Goal: Communication & Community: Answer question/provide support

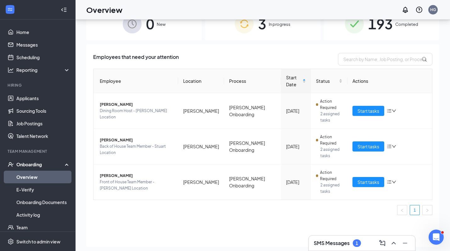
click at [337, 242] on h3 "SMS Messages" at bounding box center [332, 242] width 36 height 7
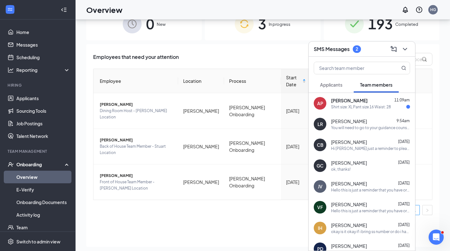
click at [373, 109] on div "Shirt size: XL Pant size 16 Waist: 28" at bounding box center [361, 106] width 60 height 5
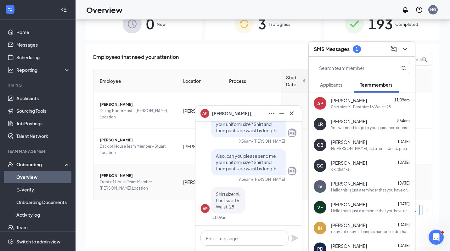
click at [153, 172] on span "[PERSON_NAME]" at bounding box center [136, 175] width 73 height 6
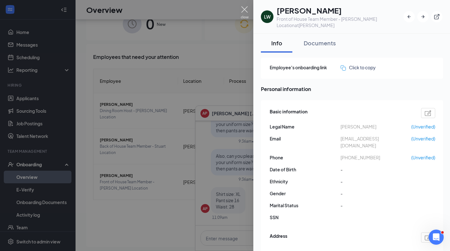
click at [246, 8] on img at bounding box center [245, 12] width 8 height 12
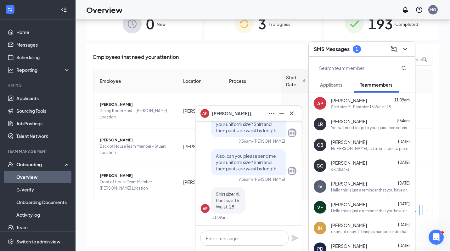
click at [410, 48] on div "SMS Messages 1" at bounding box center [362, 49] width 106 height 15
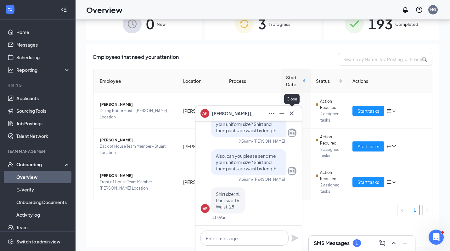
click at [289, 111] on icon "Cross" at bounding box center [292, 113] width 8 height 8
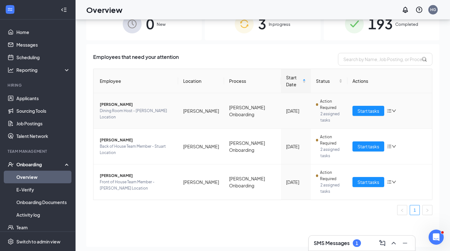
click at [117, 101] on span "[PERSON_NAME]" at bounding box center [136, 104] width 73 height 6
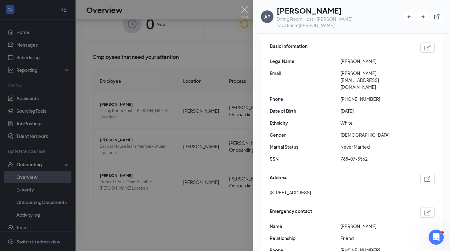
scroll to position [66, 0]
drag, startPoint x: 341, startPoint y: 139, endPoint x: 373, endPoint y: 139, distance: 31.1
click at [373, 155] on span "768-07-5562" at bounding box center [375, 158] width 71 height 7
copy span "768-07-5562"
drag, startPoint x: 347, startPoint y: 78, endPoint x: 376, endPoint y: 78, distance: 29.6
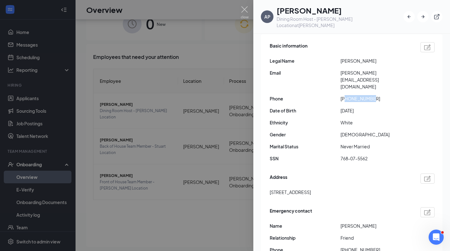
click at [376, 95] on span "[PHONE_NUMBER]" at bounding box center [375, 98] width 71 height 7
copy span "7723012849"
click at [349, 119] on span "White" at bounding box center [375, 122] width 71 height 7
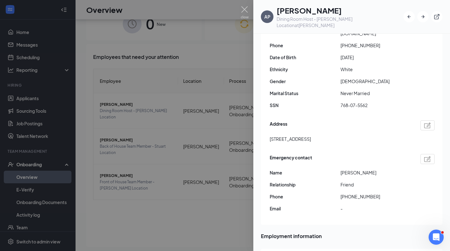
scroll to position [122, 0]
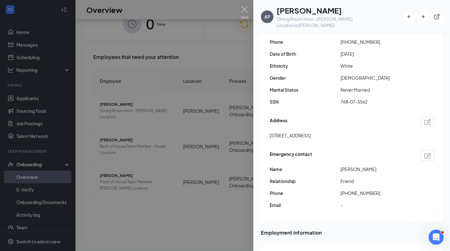
drag, startPoint x: 268, startPoint y: 116, endPoint x: 311, endPoint y: 118, distance: 43.1
click at [311, 118] on div "Basic information Legal Name [PERSON_NAME] Email [PERSON_NAME][EMAIL_ADDRESS][D…" at bounding box center [352, 100] width 182 height 244
copy span "[STREET_ADDRESS]"
click at [311, 132] on span "[STREET_ADDRESS]" at bounding box center [290, 135] width 41 height 7
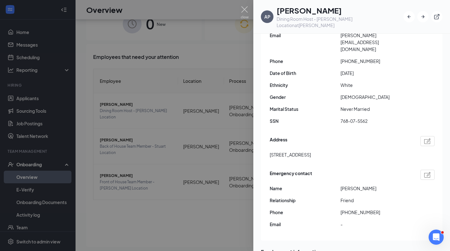
scroll to position [88, 0]
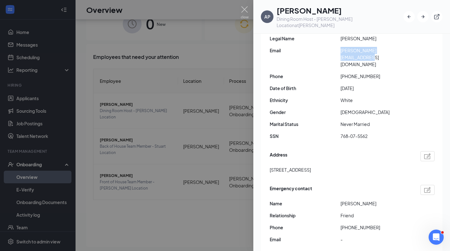
drag, startPoint x: 340, startPoint y: 43, endPoint x: 409, endPoint y: 45, distance: 68.9
click at [409, 47] on div "Email [PERSON_NAME][EMAIL_ADDRESS][DOMAIN_NAME]" at bounding box center [352, 57] width 165 height 21
copy div "[PERSON_NAME][EMAIL_ADDRESS][DOMAIN_NAME]"
drag, startPoint x: 345, startPoint y: 208, endPoint x: 383, endPoint y: 207, distance: 38.4
click at [382, 224] on span "[PHONE_NUMBER]" at bounding box center [375, 227] width 71 height 7
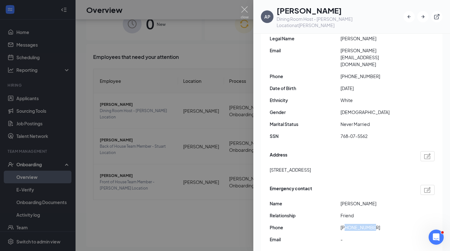
copy span "7542347608"
click at [208, 126] on div at bounding box center [225, 125] width 450 height 251
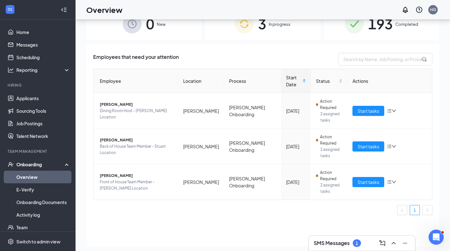
click at [330, 242] on h3 "SMS Messages" at bounding box center [332, 242] width 36 height 7
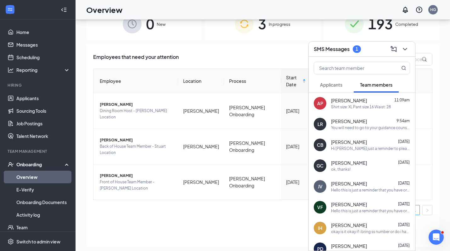
click at [354, 108] on div "Shirt size: XL Pant size 16 Waist: 28" at bounding box center [361, 106] width 60 height 5
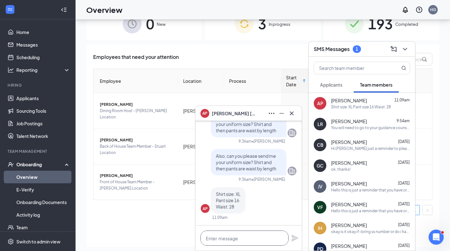
click at [218, 235] on textarea at bounding box center [244, 237] width 88 height 15
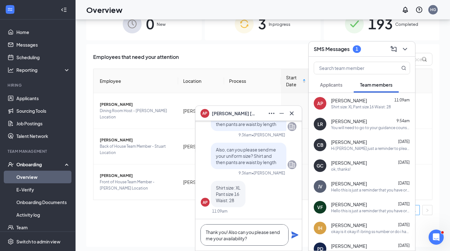
type textarea "Thank you! Also can you please send me your availability?"
click at [293, 233] on icon "Plane" at bounding box center [294, 234] width 7 height 7
click at [287, 112] on button at bounding box center [292, 113] width 10 height 10
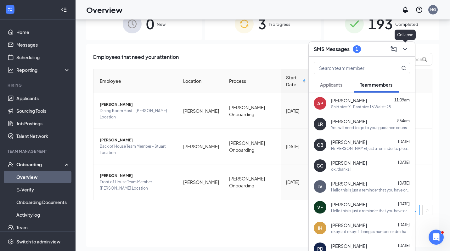
click at [406, 49] on icon "ChevronDown" at bounding box center [405, 49] width 8 height 8
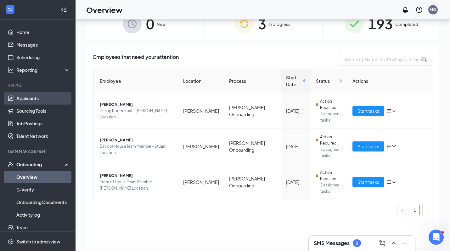
click at [56, 102] on link "Applicants" at bounding box center [43, 98] width 54 height 13
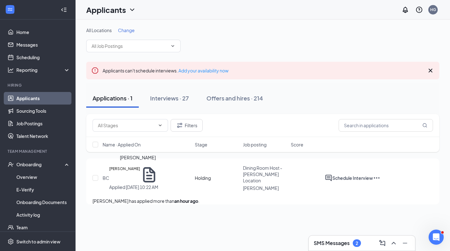
click at [140, 172] on h5 "[PERSON_NAME]" at bounding box center [124, 174] width 31 height 18
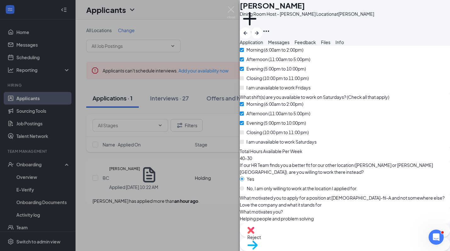
scroll to position [672, 0]
click at [312, 235] on span "Reject" at bounding box center [344, 236] width 195 height 7
checkbox input "true"
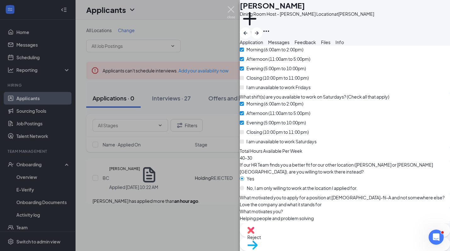
click at [233, 11] on img at bounding box center [231, 12] width 8 height 12
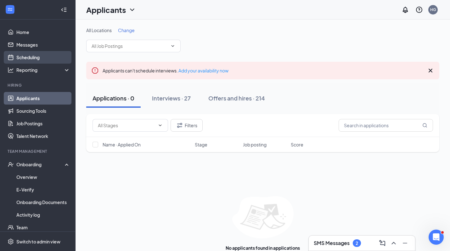
click at [47, 56] on link "Scheduling" at bounding box center [43, 57] width 54 height 13
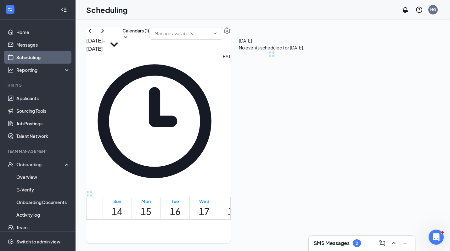
scroll to position [309, 0]
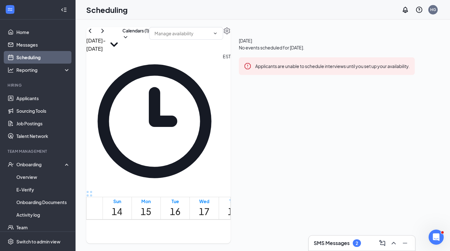
click at [353, 245] on div "SMS Messages 2" at bounding box center [337, 243] width 47 height 8
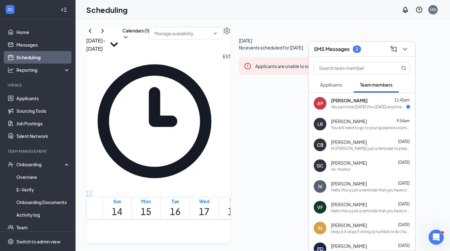
click at [373, 94] on div "AP [PERSON_NAME] 11:42am Yes part time [DATE] thru [DATE] anytime" at bounding box center [362, 103] width 106 height 21
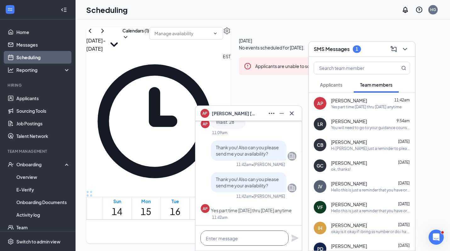
click at [247, 241] on textarea at bounding box center [244, 237] width 88 height 15
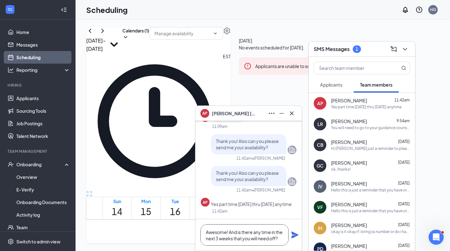
type textarea "Awesome! And is there any time in the next 3 weeks that you will need off?"
click at [293, 234] on icon "Plane" at bounding box center [294, 234] width 7 height 7
